Goal: Navigation & Orientation: Find specific page/section

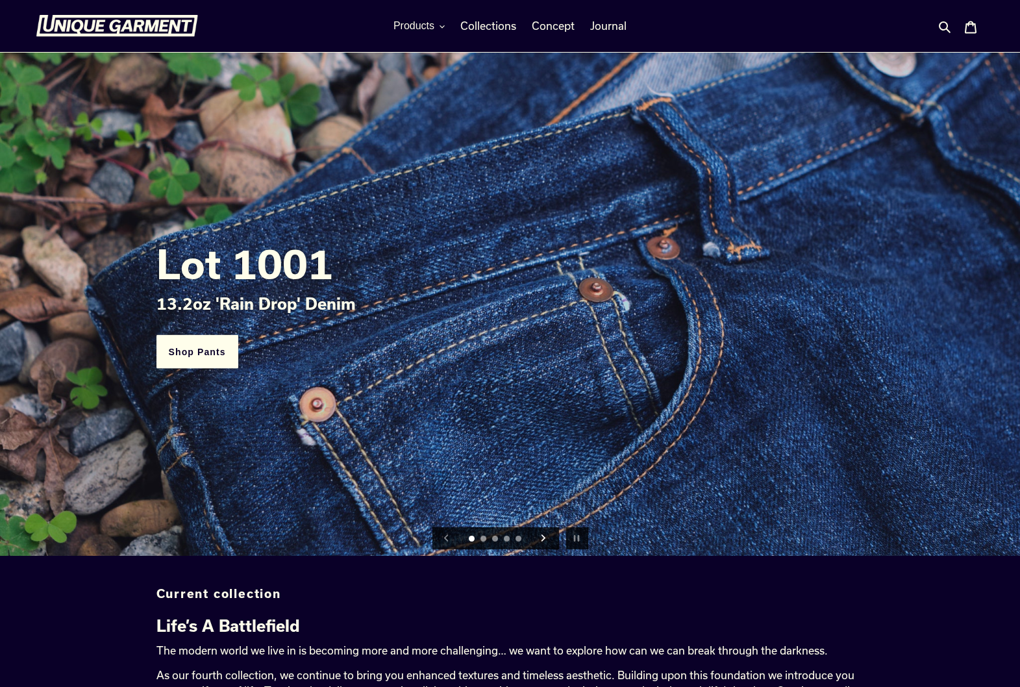
click at [543, 540] on icon "Next slide" at bounding box center [542, 537] width 7 height 7
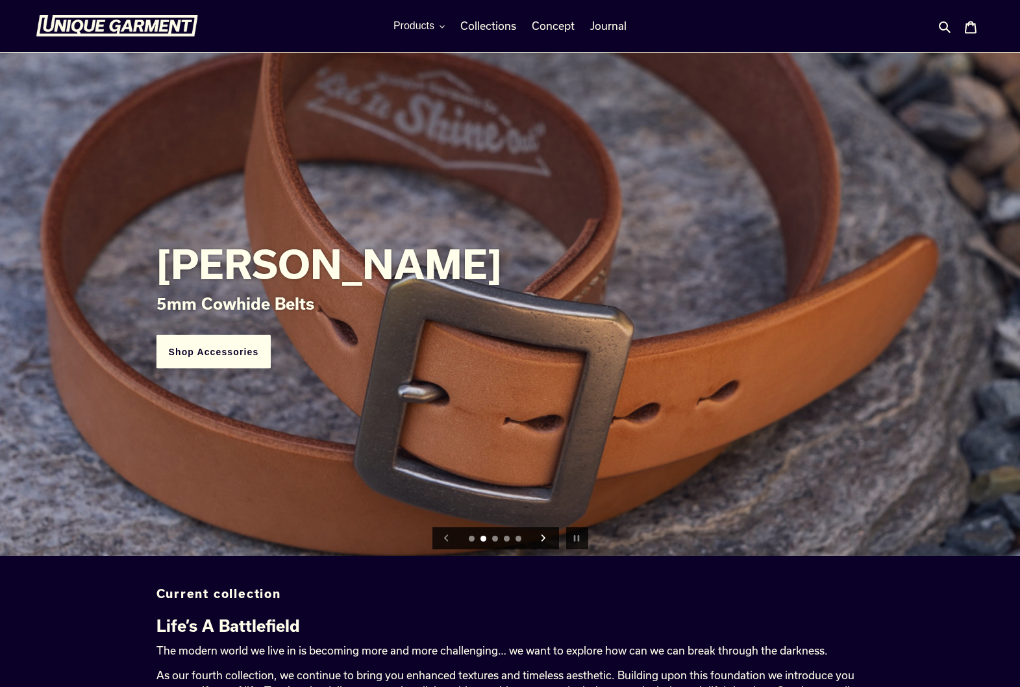
click at [543, 540] on icon "Next slide" at bounding box center [542, 537] width 7 height 7
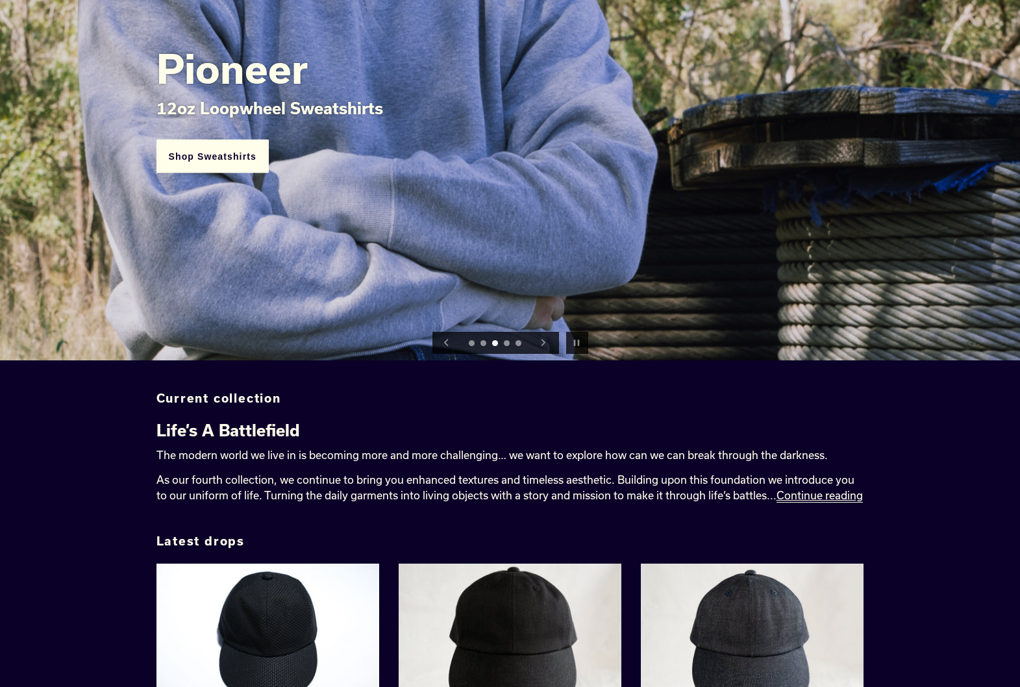
scroll to position [232, 0]
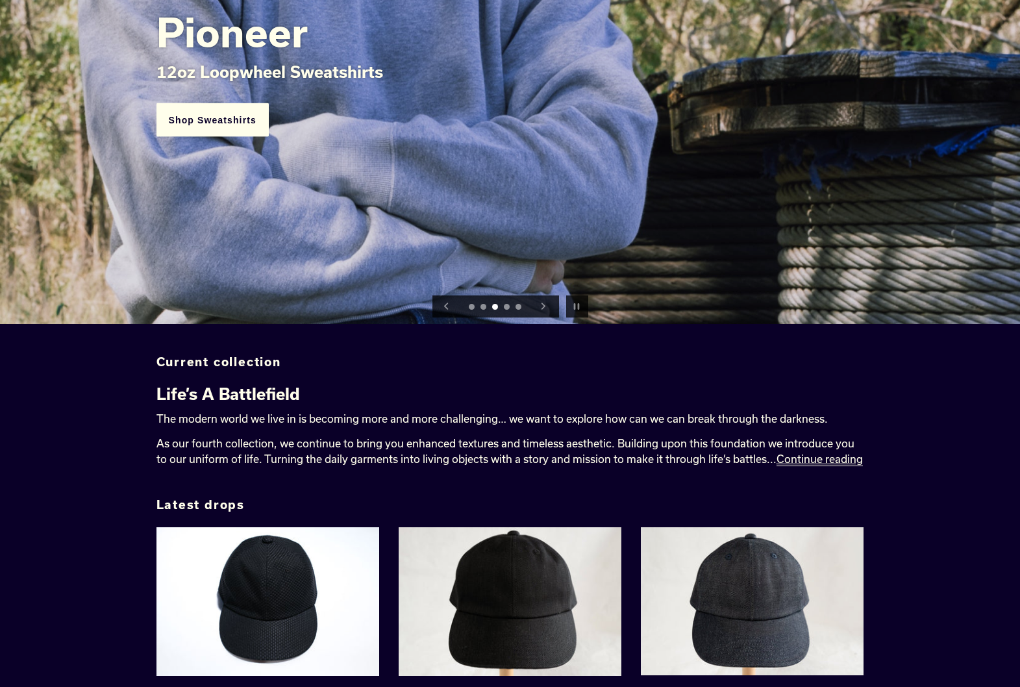
click at [324, 546] on link "'Playa' Sashiko Ball Cap (Black)" at bounding box center [267, 624] width 223 height 195
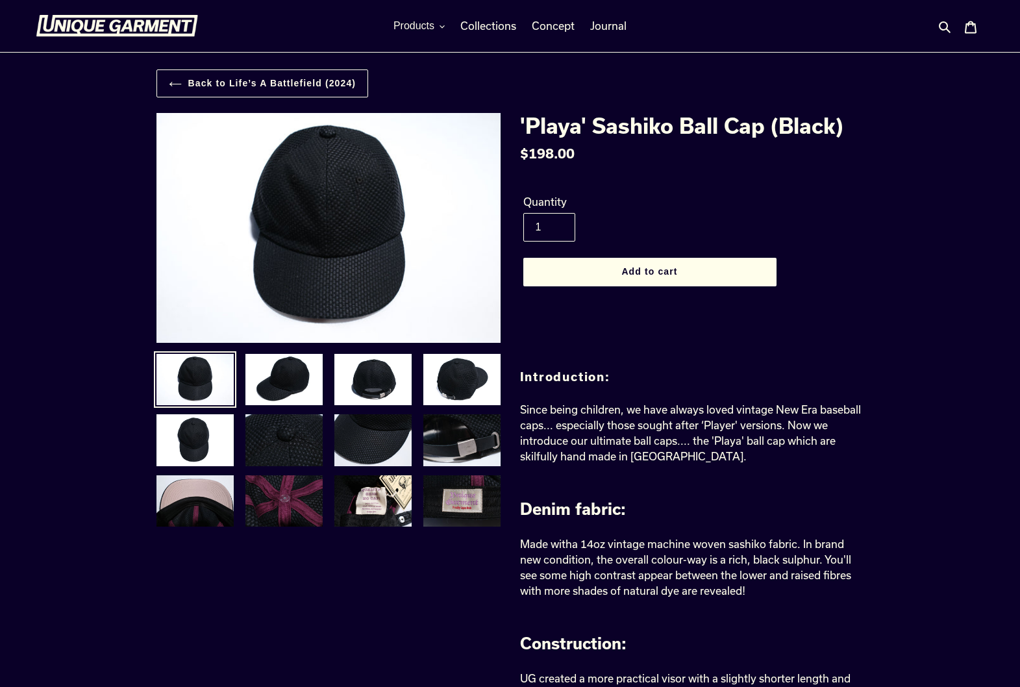
click at [126, 16] on img at bounding box center [117, 26] width 162 height 22
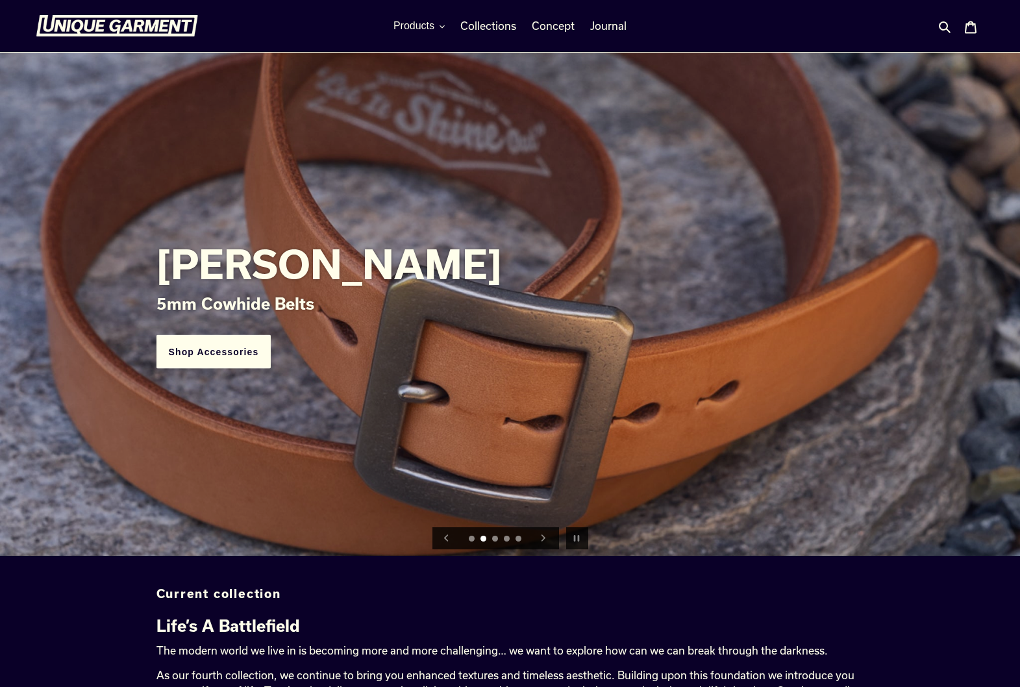
click at [532, 534] on button "Next slide" at bounding box center [543, 538] width 29 height 29
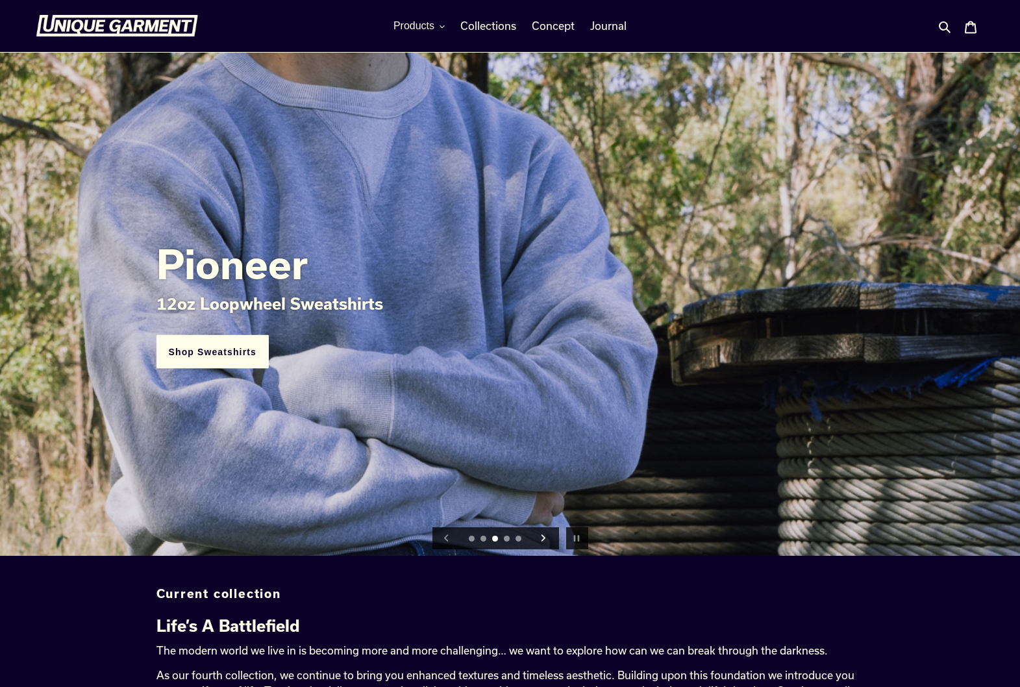
click at [543, 539] on icon "Next slide" at bounding box center [543, 538] width 4 height 7
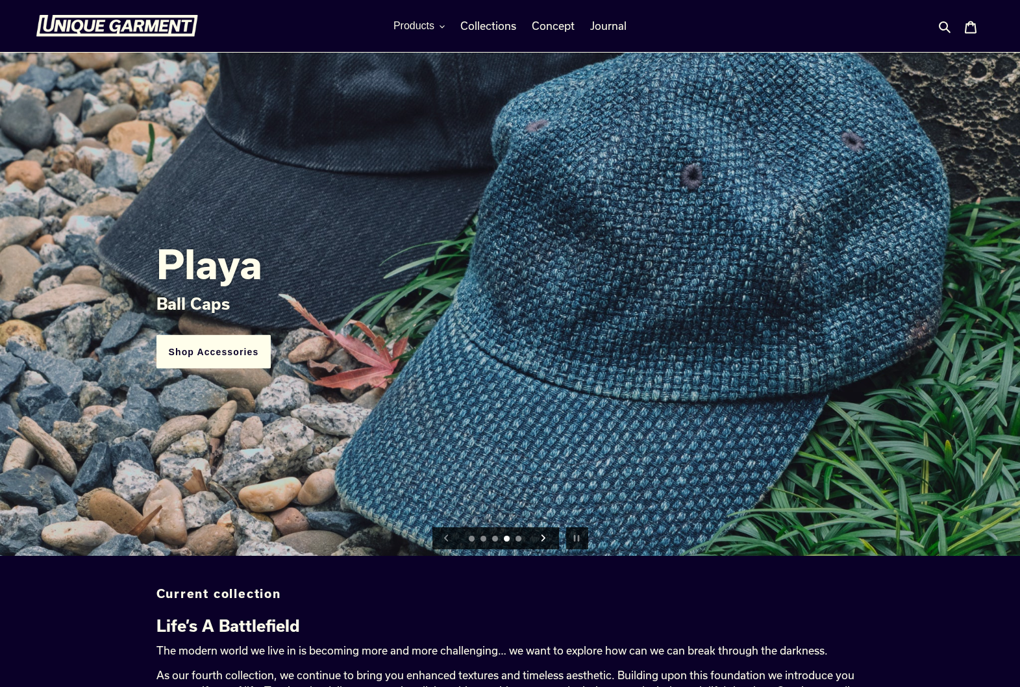
click at [543, 539] on icon "Next slide" at bounding box center [543, 538] width 4 height 7
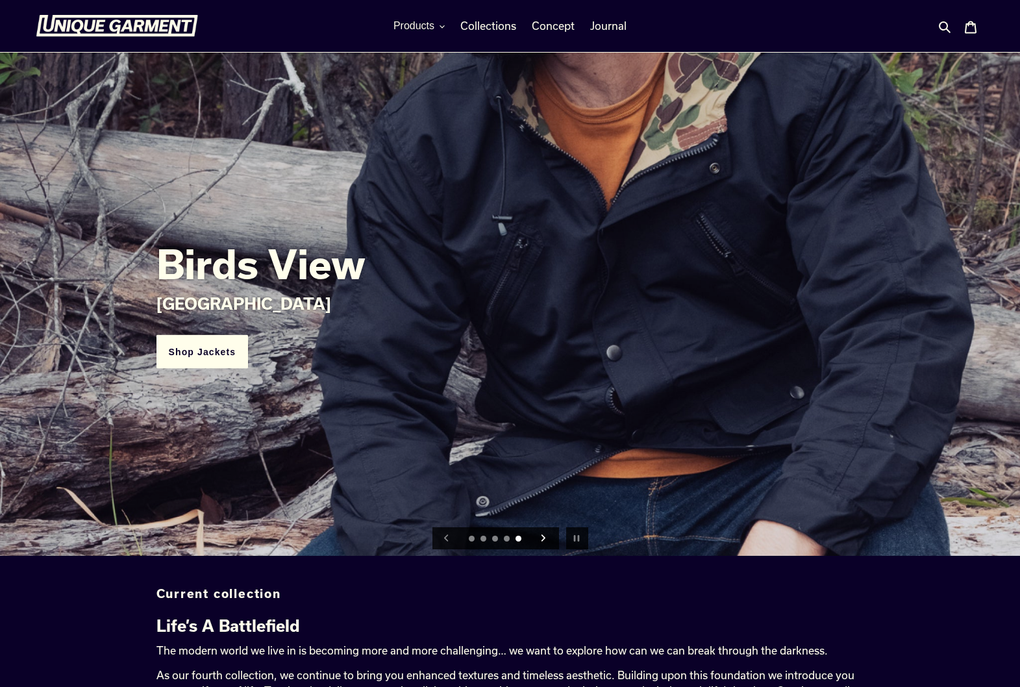
click at [542, 539] on icon "Next slide" at bounding box center [542, 537] width 7 height 7
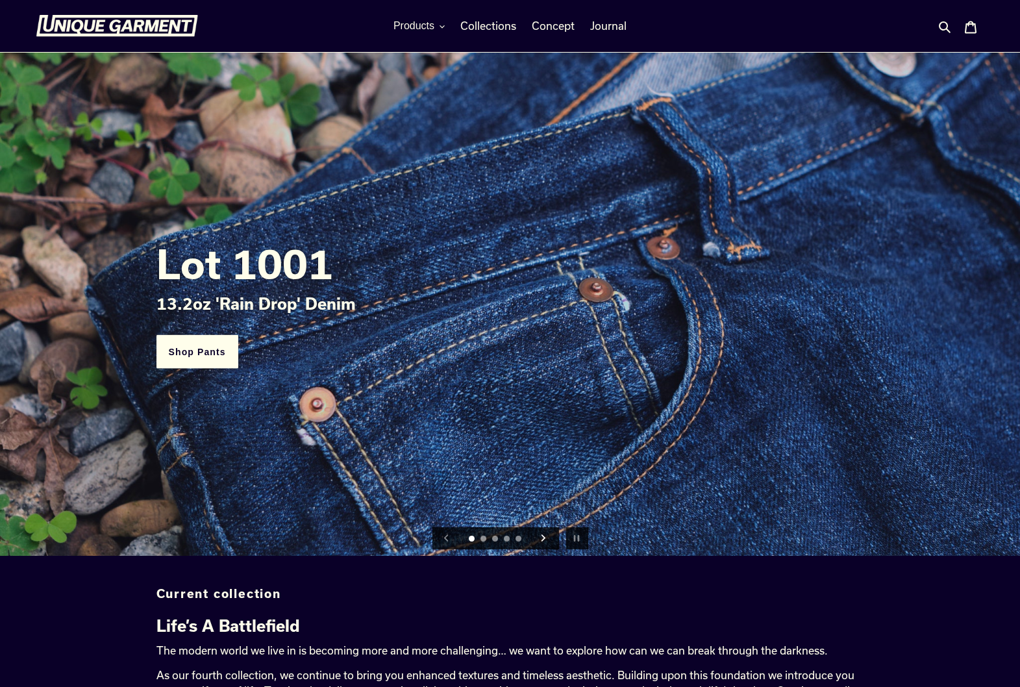
click at [542, 539] on icon "Next slide" at bounding box center [542, 537] width 7 height 7
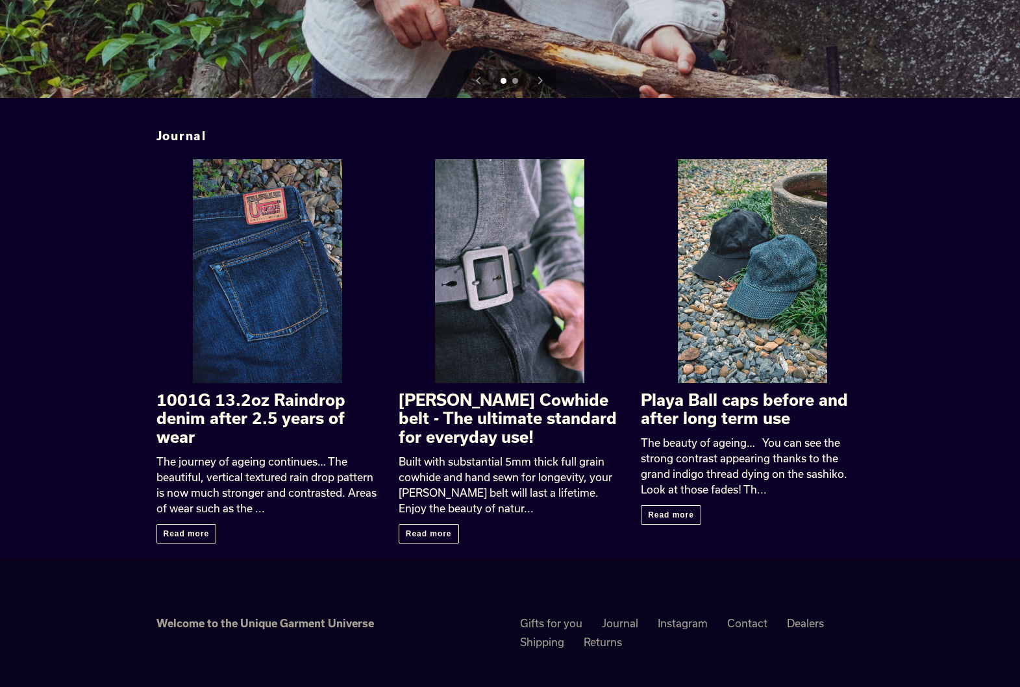
scroll to position [1947, 0]
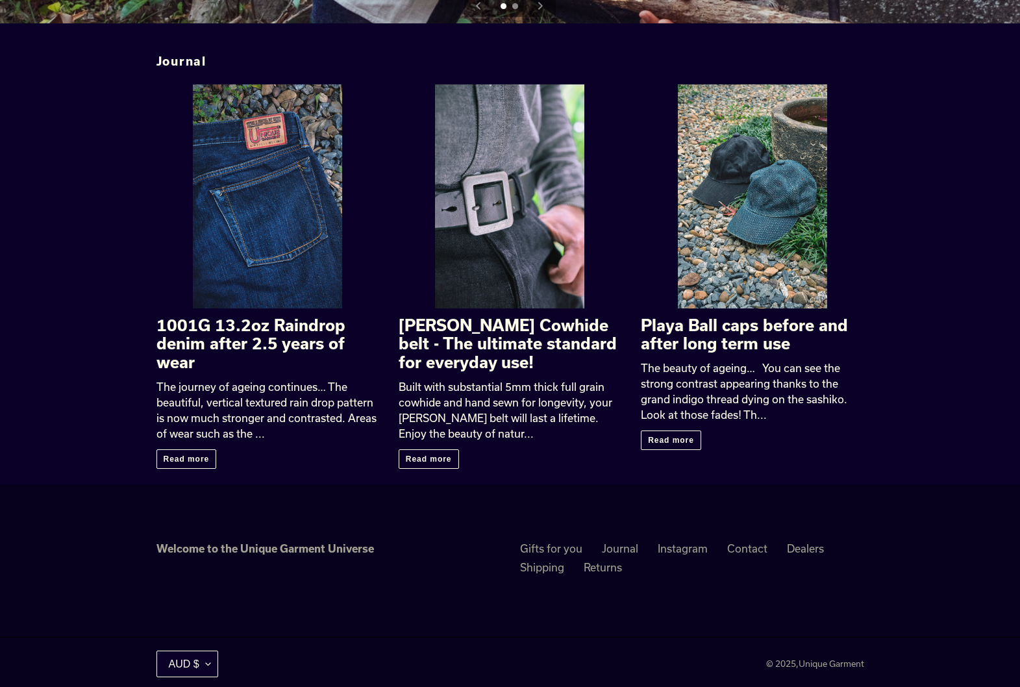
click at [419, 476] on li "Garrison Cowhide belt - The ultimate standard for everyday use! Built with subs…" at bounding box center [500, 284] width 242 height 400
click at [423, 464] on link "Read more" at bounding box center [429, 458] width 60 height 19
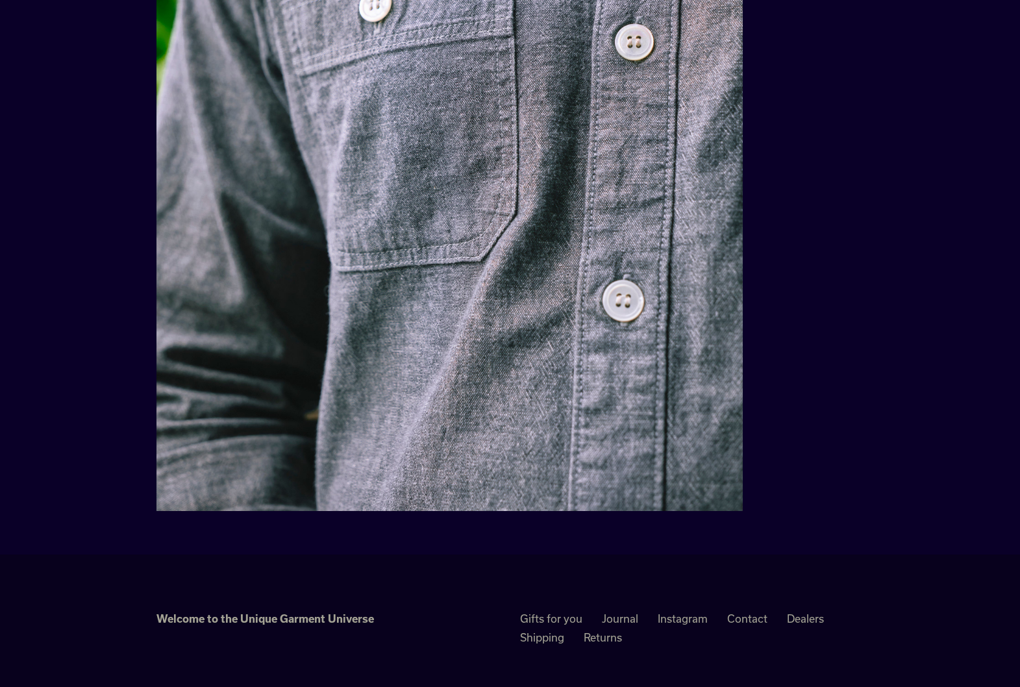
scroll to position [1614, 0]
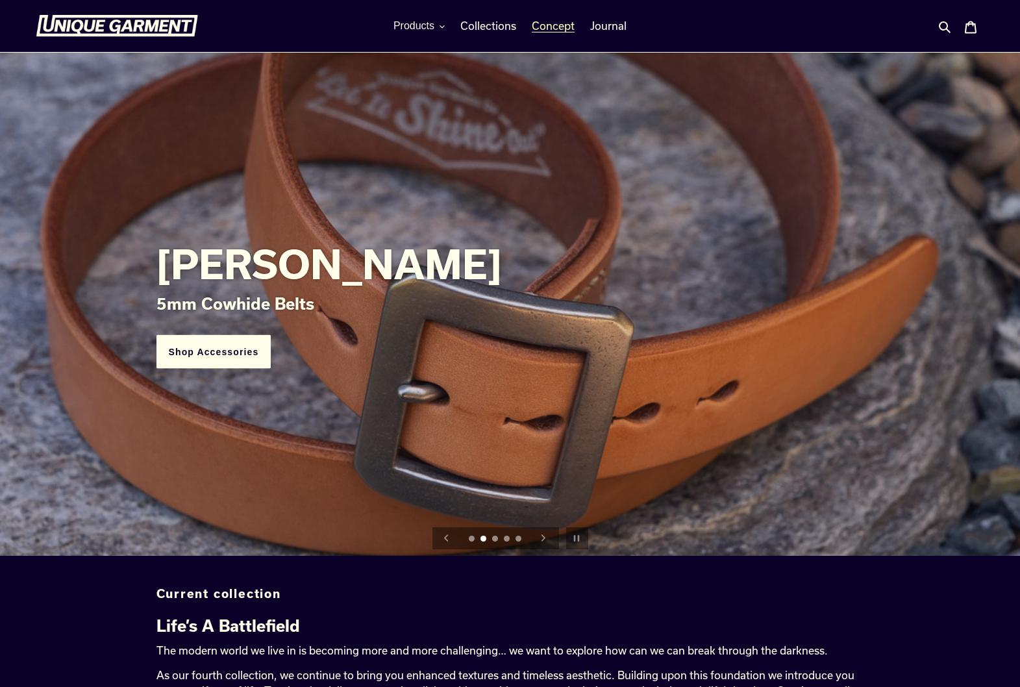
click at [576, 25] on link "Concept" at bounding box center [553, 25] width 56 height 19
